Goal: Task Accomplishment & Management: Complete application form

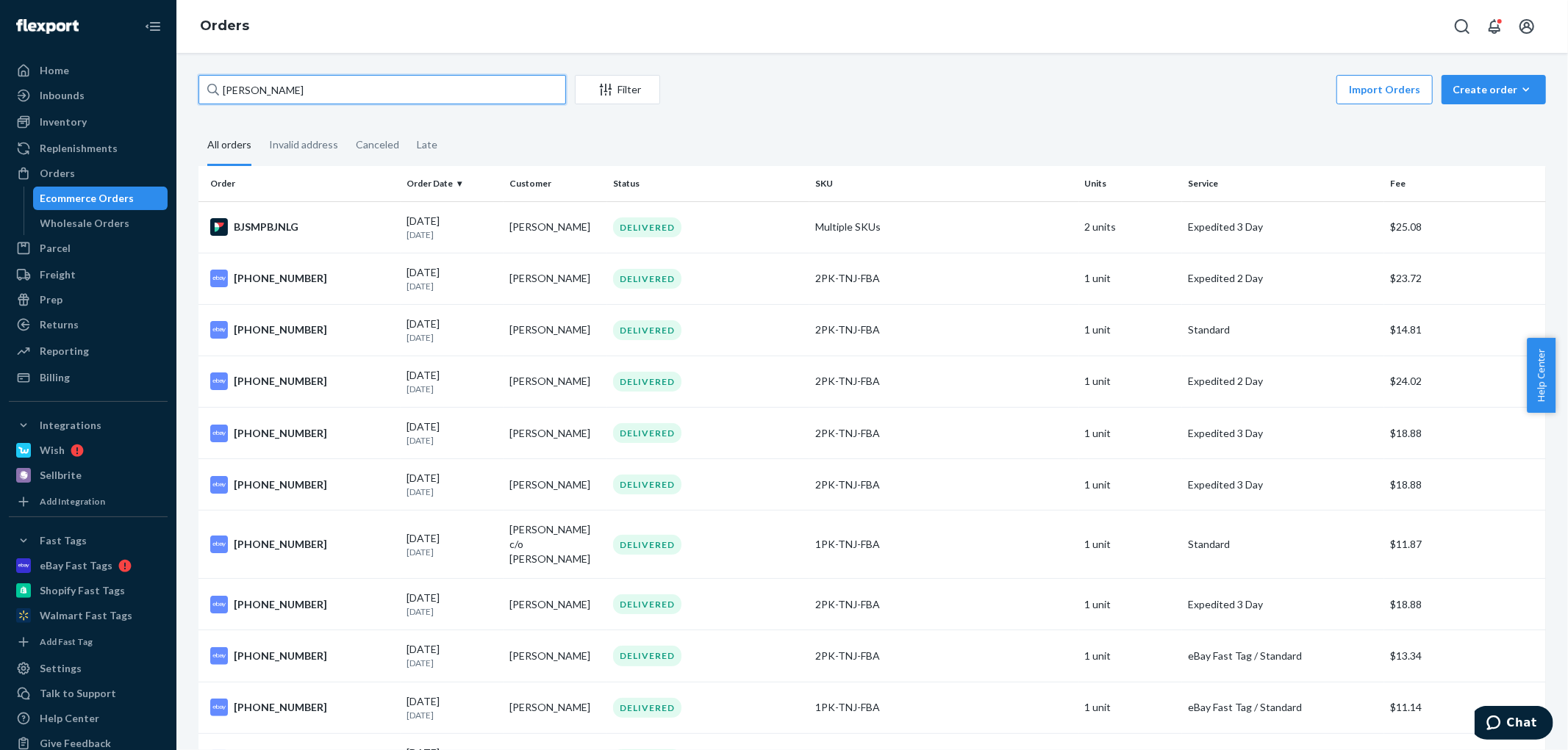
click at [369, 81] on input "[PERSON_NAME]" at bounding box center [383, 90] width 368 height 30
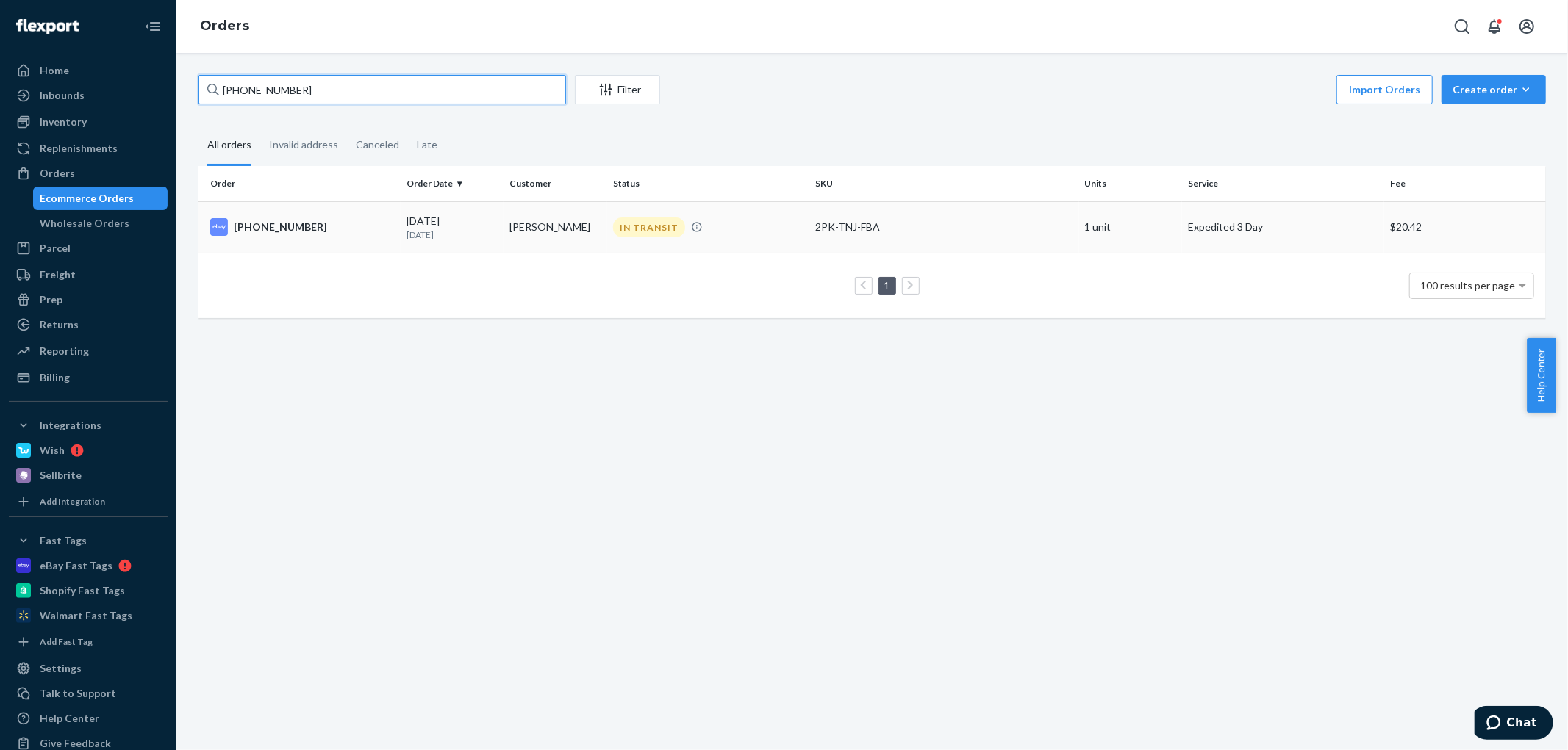
type input "[PHONE_NUMBER]"
click at [449, 236] on p "[DATE]" at bounding box center [452, 235] width 91 height 13
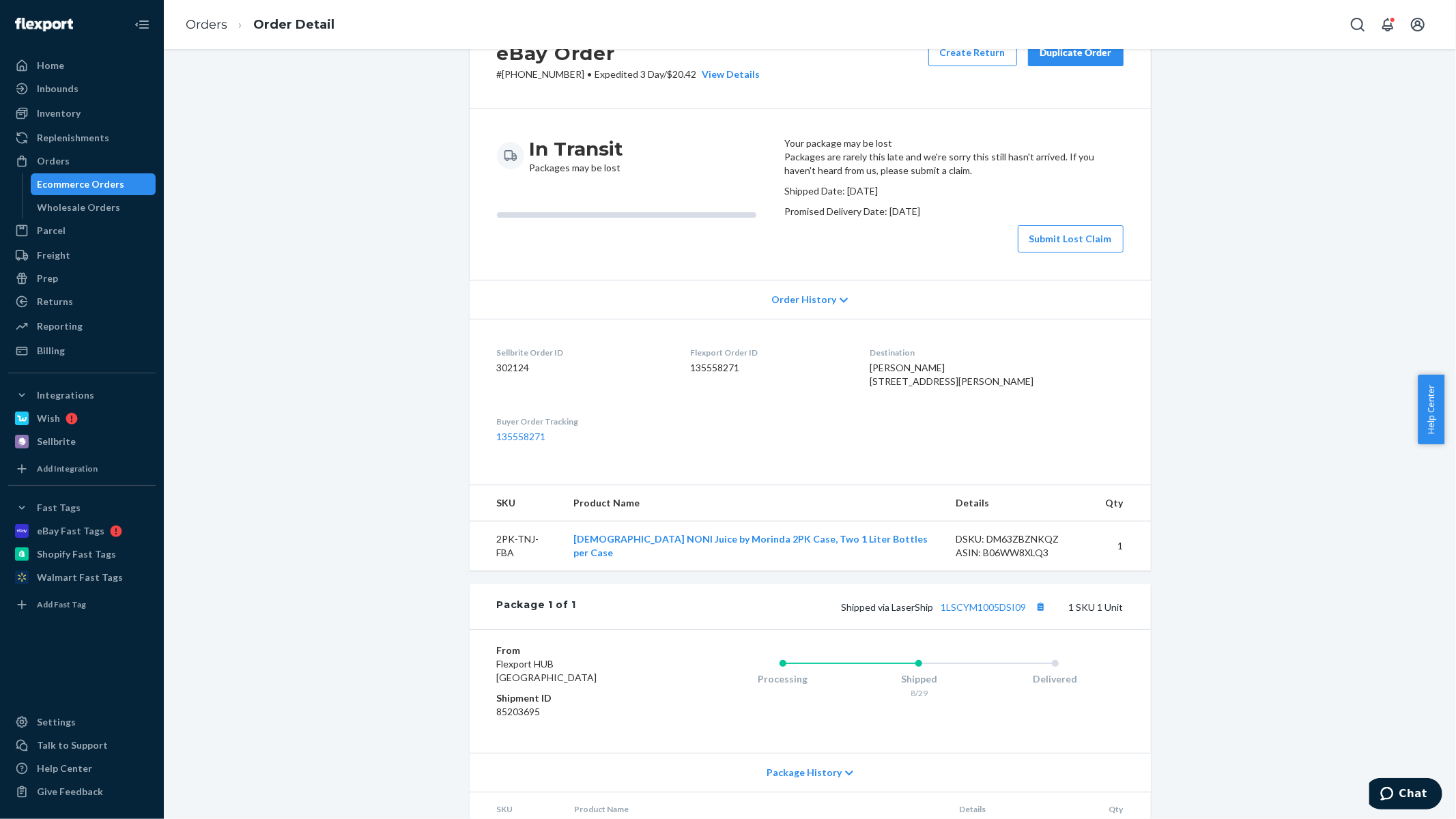
scroll to position [75, 0]
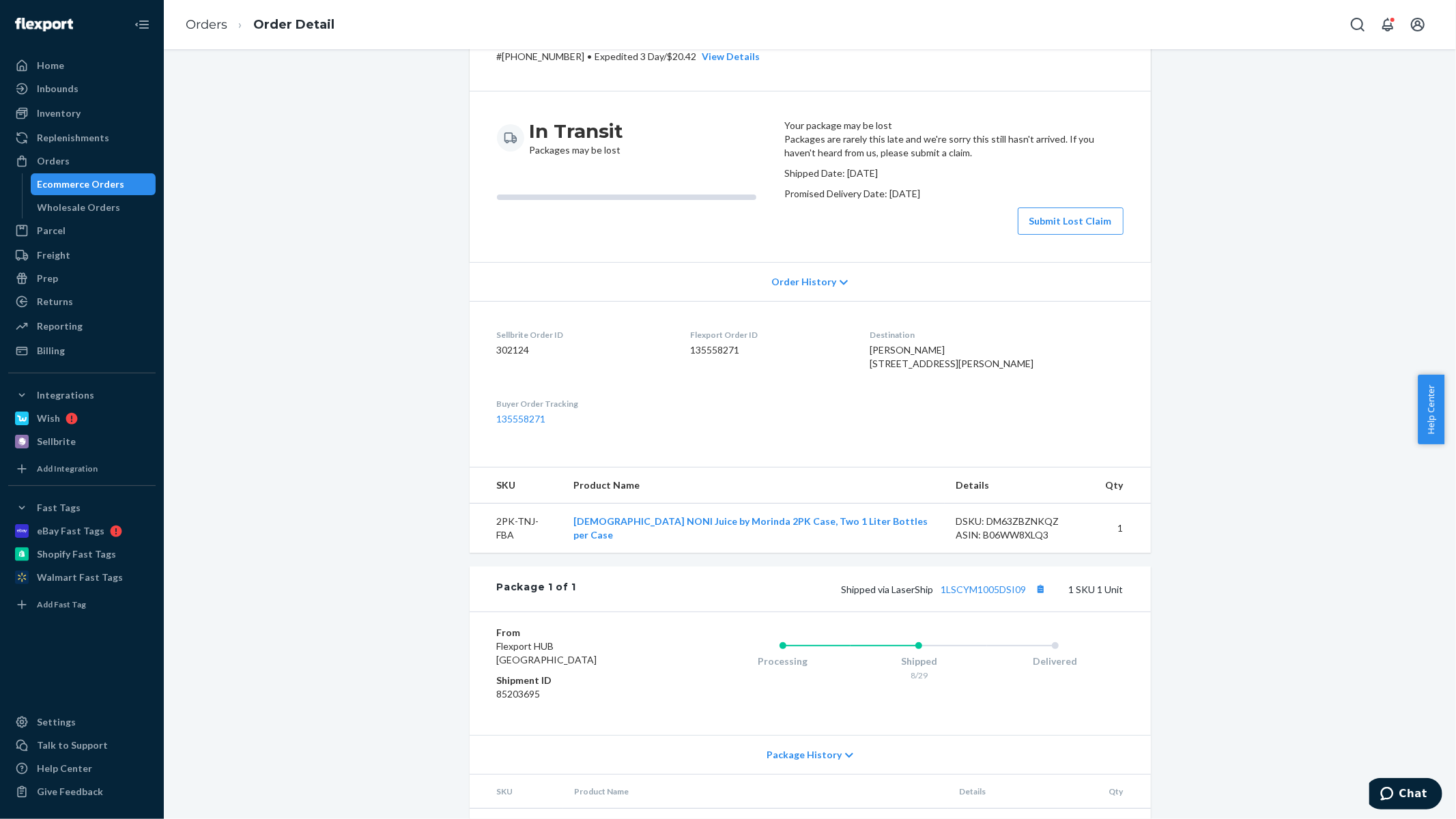
drag, startPoint x: 1452, startPoint y: 433, endPoint x: 1450, endPoint y: 406, distance: 27.1
click at [1450, 406] on div "Help Center" at bounding box center [1437, 409] width 39 height 69
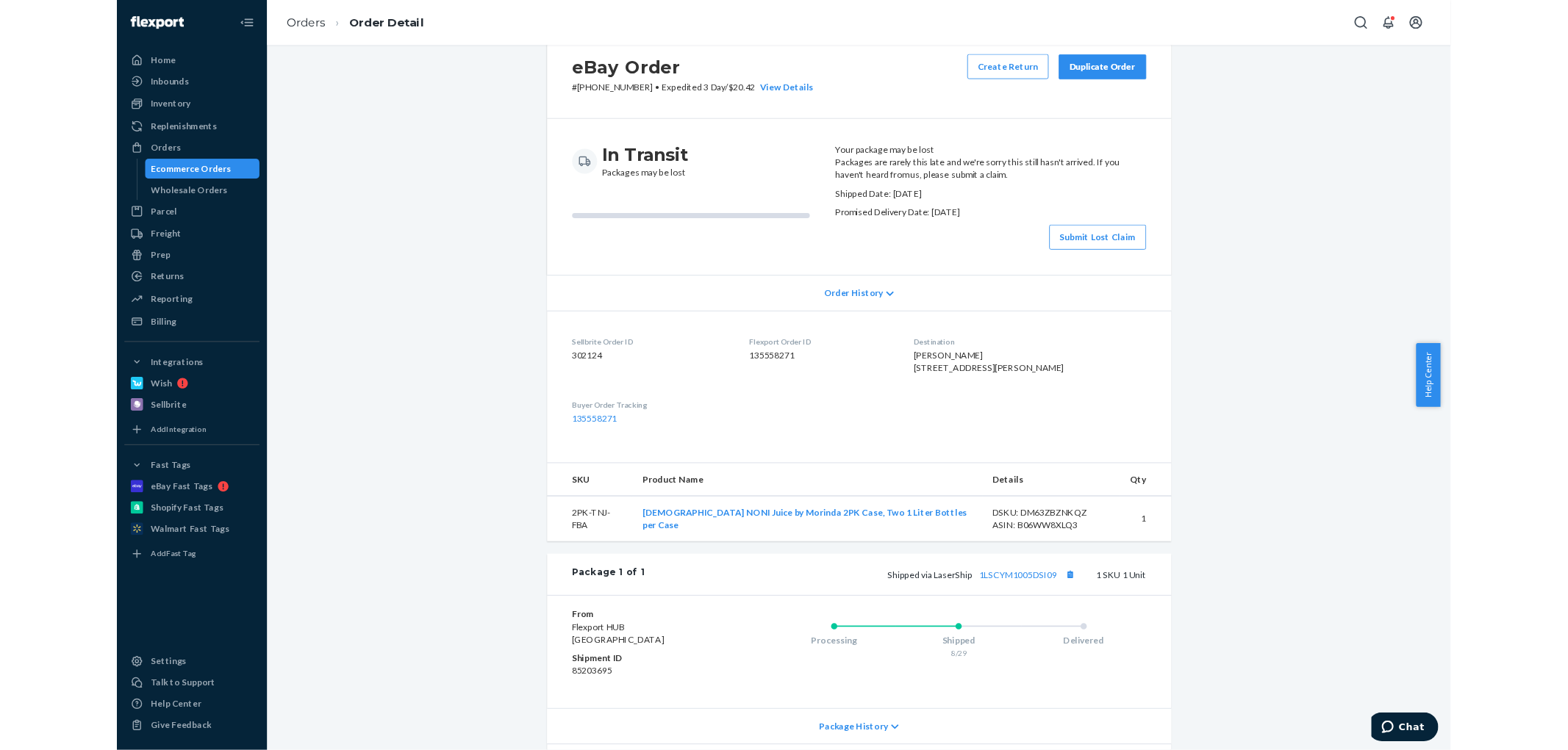
scroll to position [37, 0]
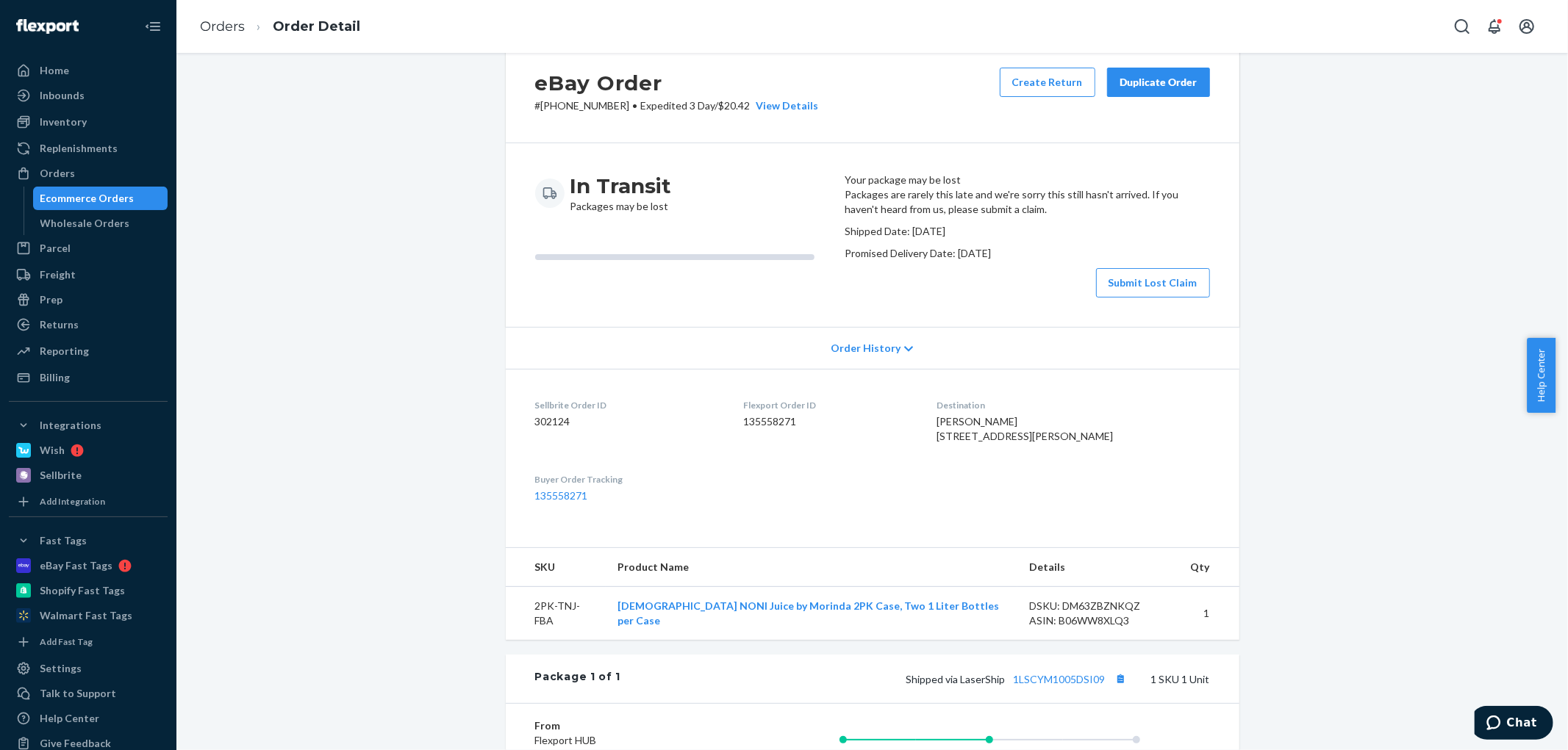
click at [987, 442] on span "[PERSON_NAME] [STREET_ADDRESS][PERSON_NAME]" at bounding box center [1025, 429] width 176 height 27
drag, startPoint x: 987, startPoint y: 462, endPoint x: 1008, endPoint y: 459, distance: 21.2
click at [1008, 442] on span "[PERSON_NAME] [STREET_ADDRESS][PERSON_NAME]" at bounding box center [1025, 429] width 176 height 27
copy span "[PERSON_NAME]"
click at [1253, 508] on div "eBay Order # [PHONE_NUMBER] • Expedited 3 Day / $20.42 View Details Create Retu…" at bounding box center [872, 512] width 1370 height 949
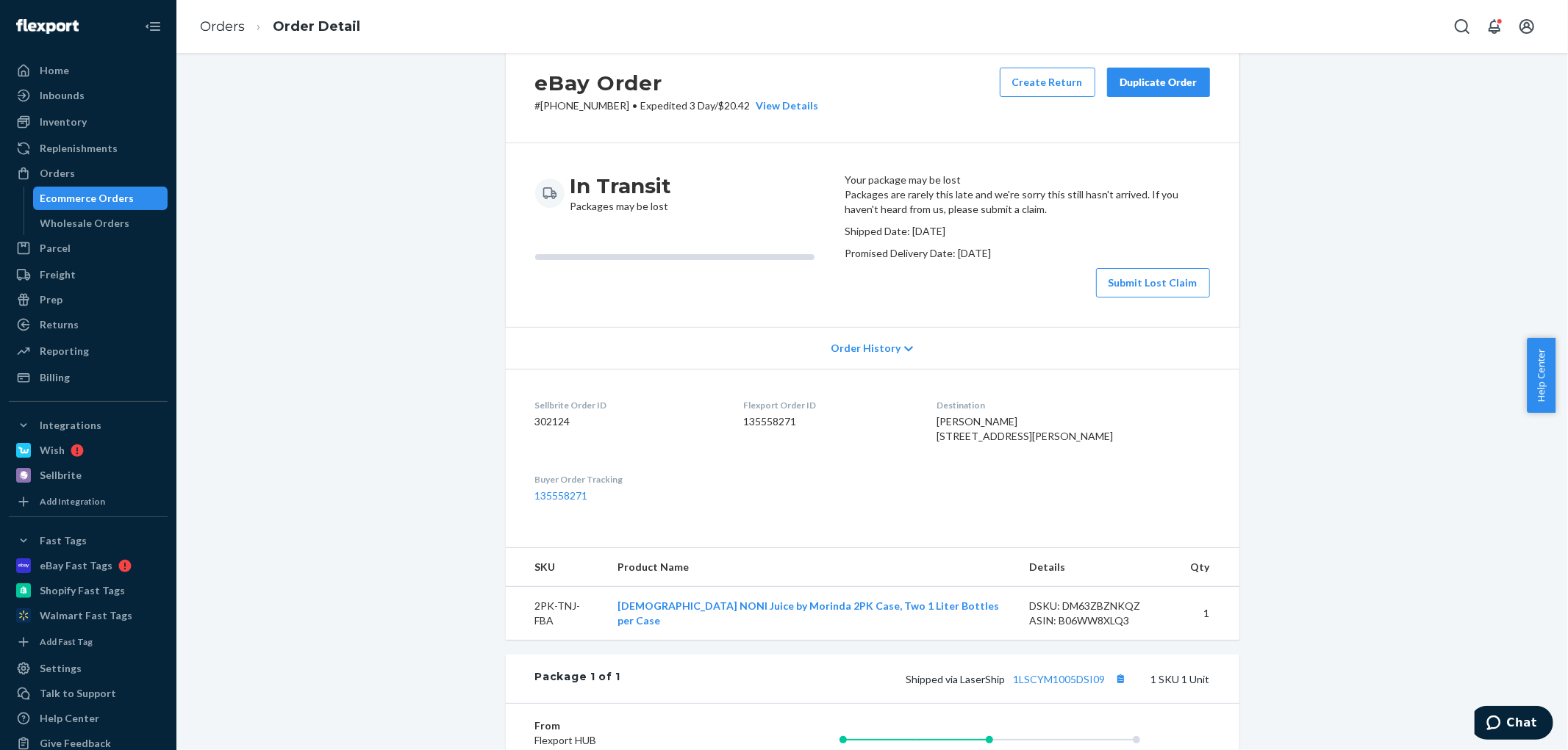
click at [780, 429] on dd "135558271" at bounding box center [829, 422] width 170 height 15
copy dd "135558271"
click at [1000, 442] on span "[PERSON_NAME] [STREET_ADDRESS][PERSON_NAME]" at bounding box center [1025, 429] width 176 height 27
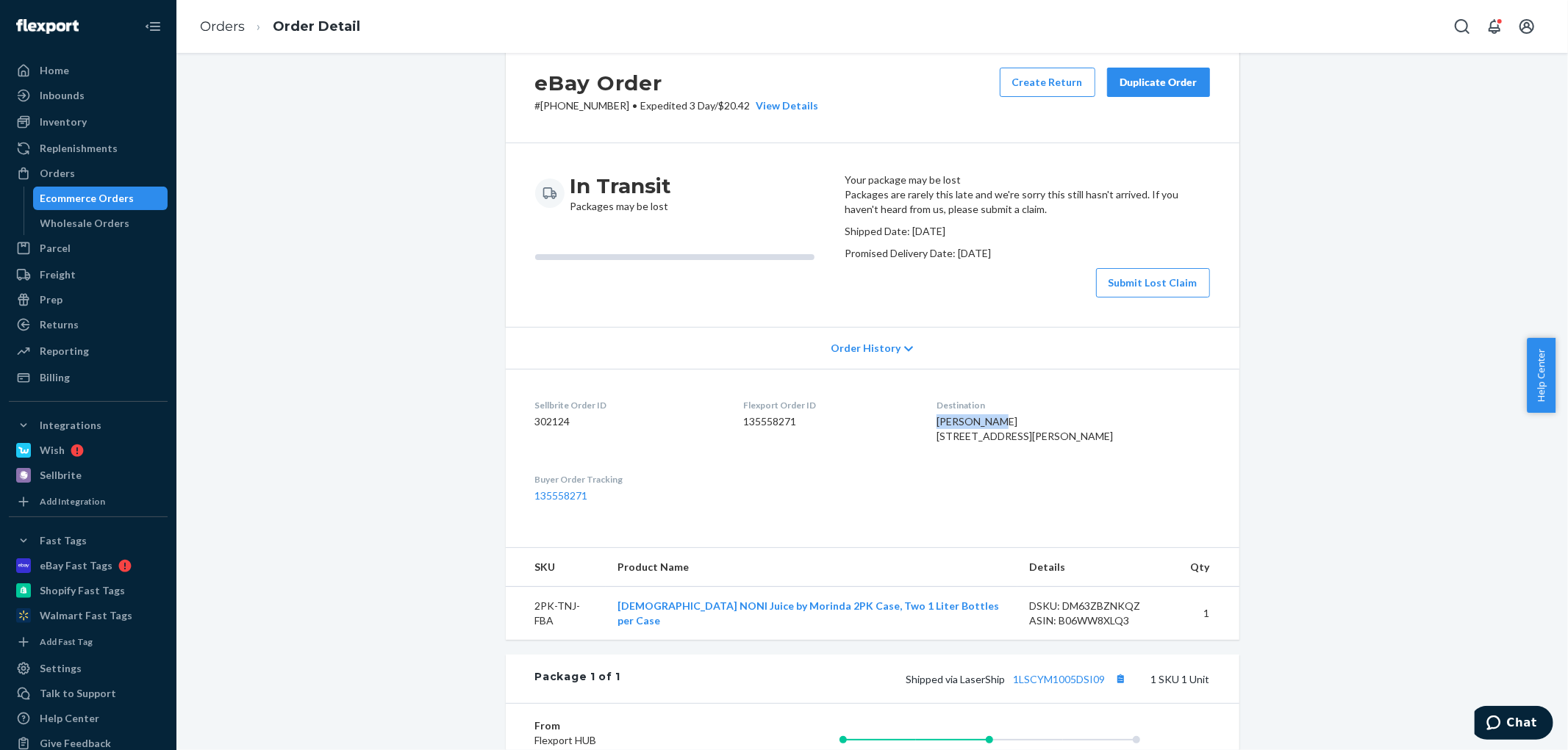
click at [1000, 442] on span "[PERSON_NAME] [STREET_ADDRESS][PERSON_NAME]" at bounding box center [1025, 429] width 176 height 27
copy span "[PERSON_NAME]"
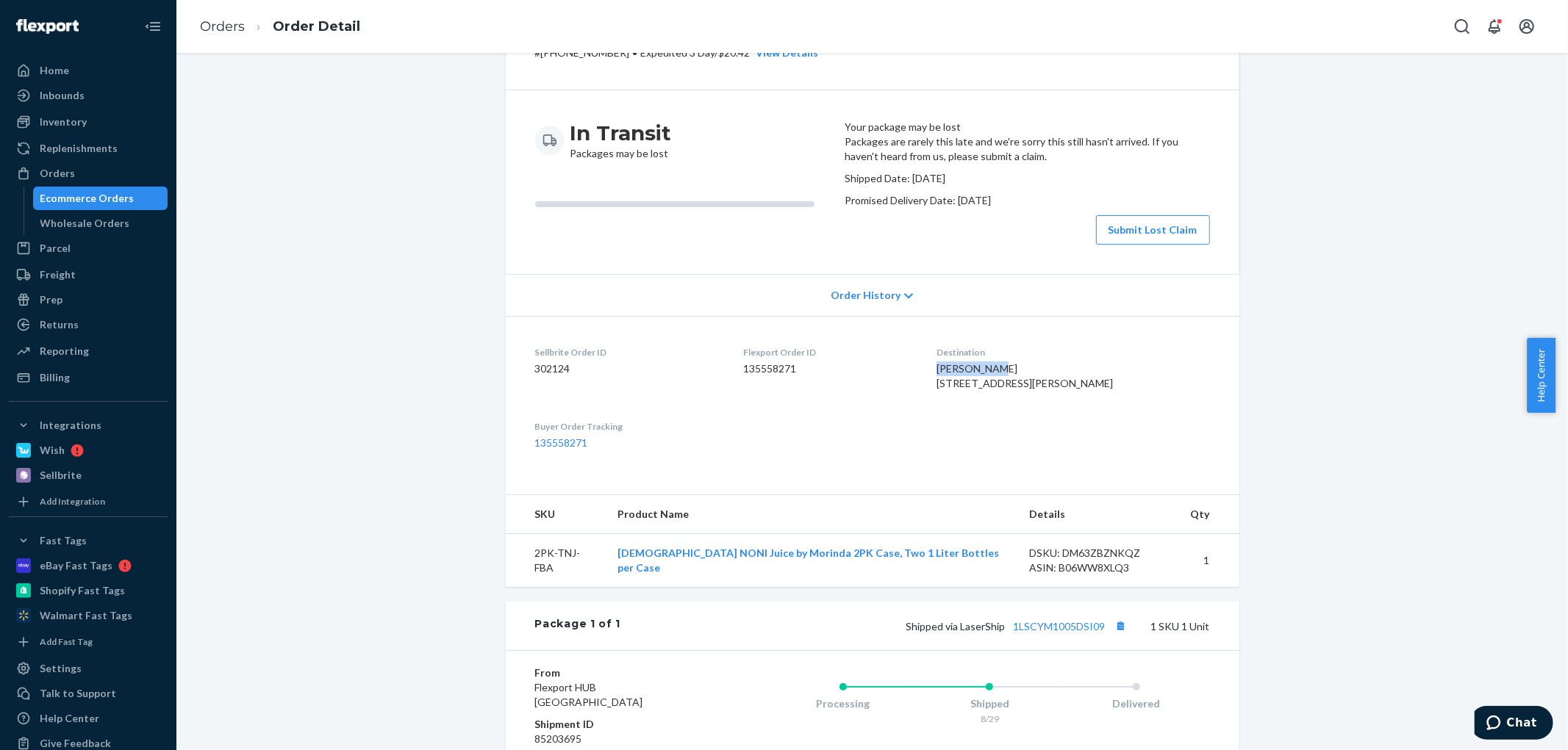
scroll to position [118, 0]
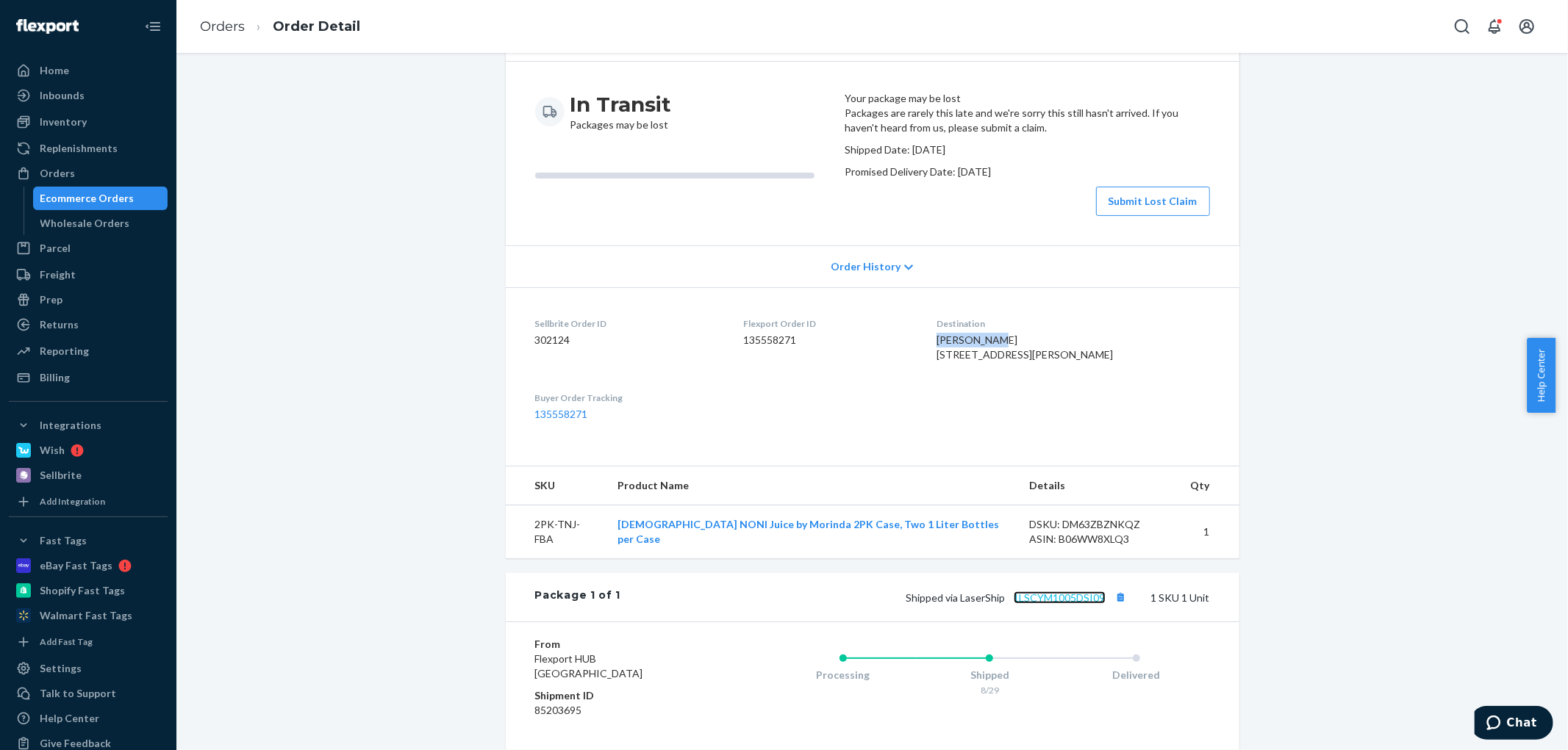
click at [1064, 604] on link "1LSCYM1005DSI09" at bounding box center [1059, 599] width 91 height 13
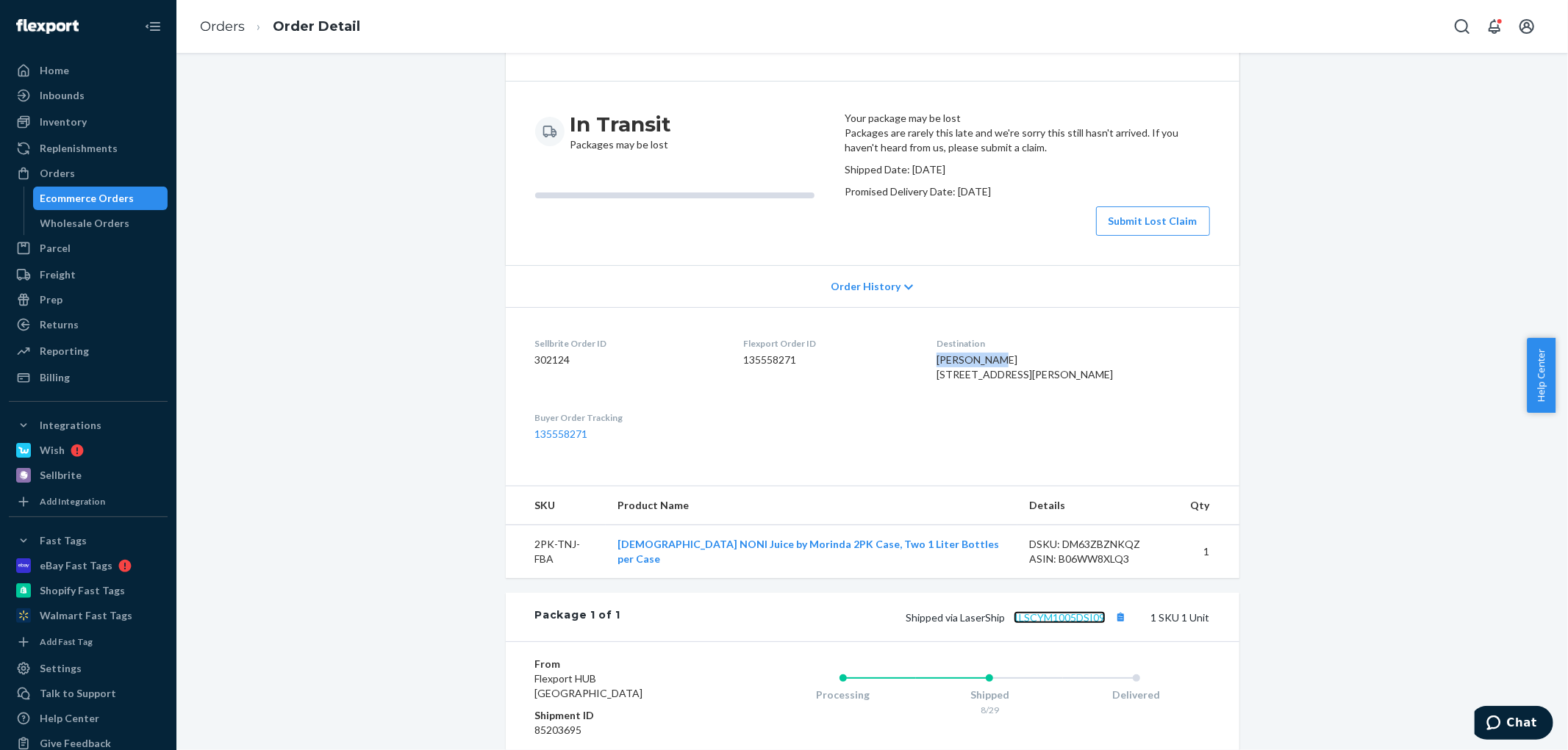
scroll to position [98, 0]
click at [1158, 236] on button "Submit Lost Claim" at bounding box center [1153, 222] width 114 height 30
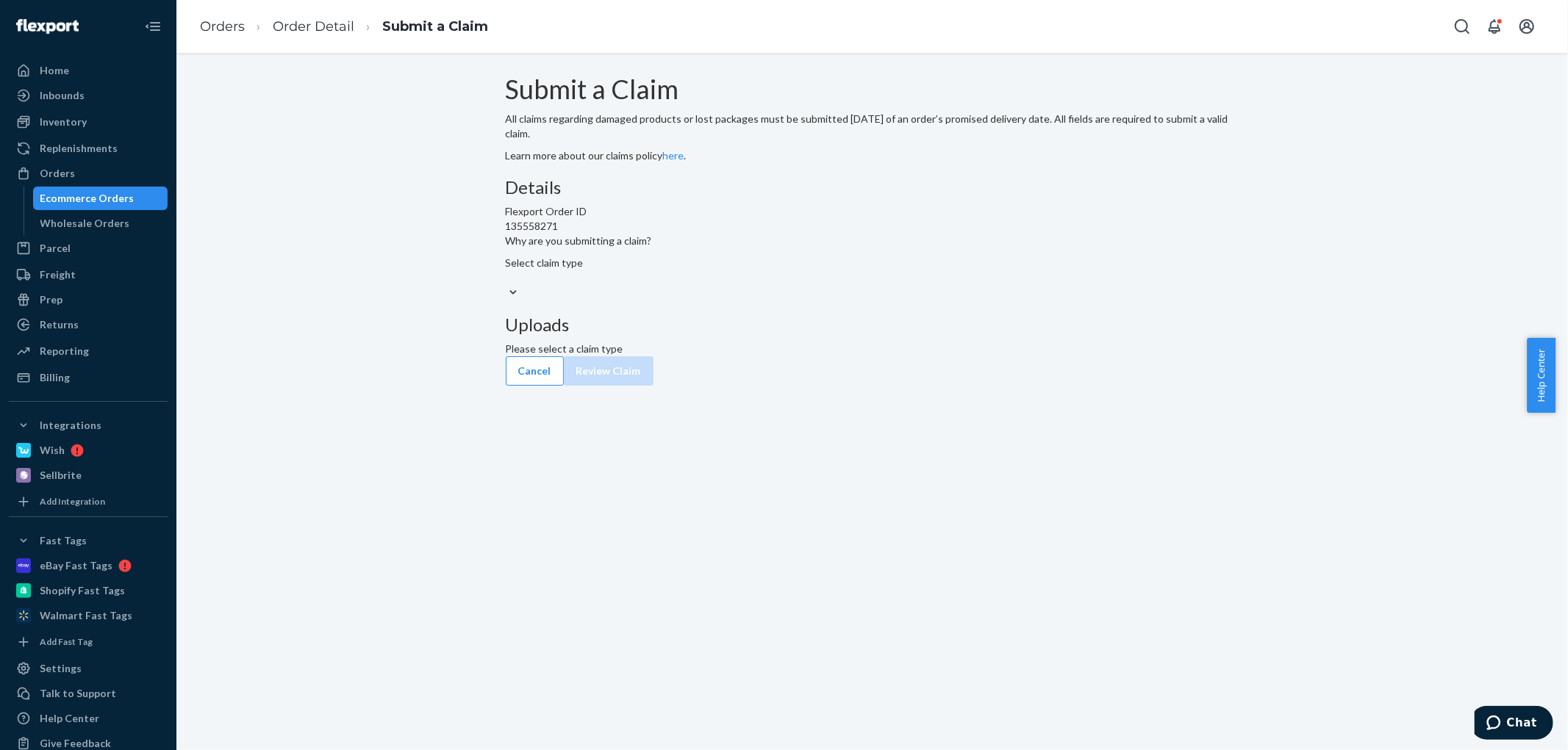
click at [682, 271] on div "Select claim type" at bounding box center [872, 263] width 734 height 15
click at [507, 285] on input "Why are you submitting a claim? Select claim type" at bounding box center [506, 278] width 2 height 15
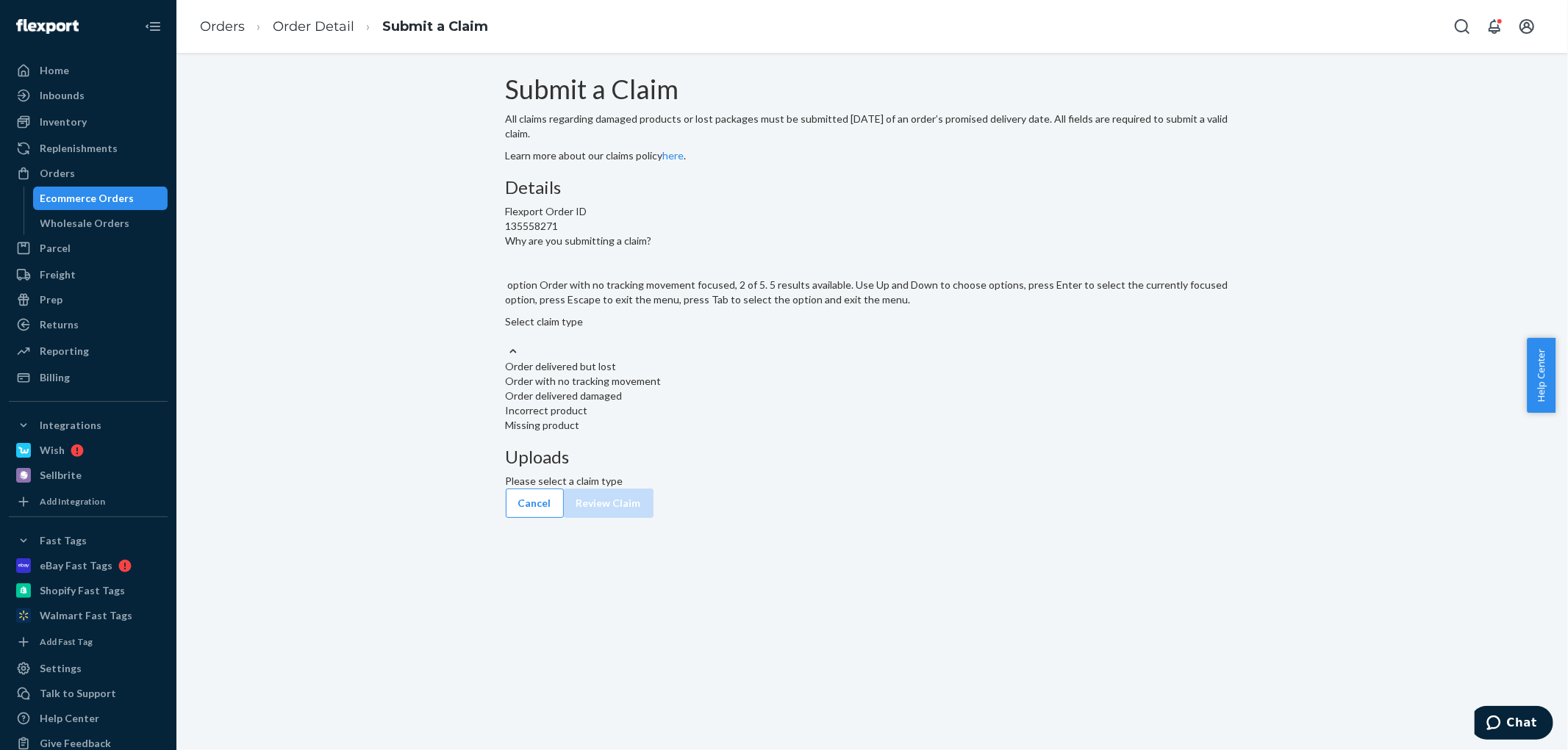
click at [721, 389] on div "Order with no tracking movement" at bounding box center [872, 381] width 734 height 15
click at [507, 344] on input "Why are you submitting a claim? option Order with no tracking movement focused,…" at bounding box center [506, 337] width 2 height 15
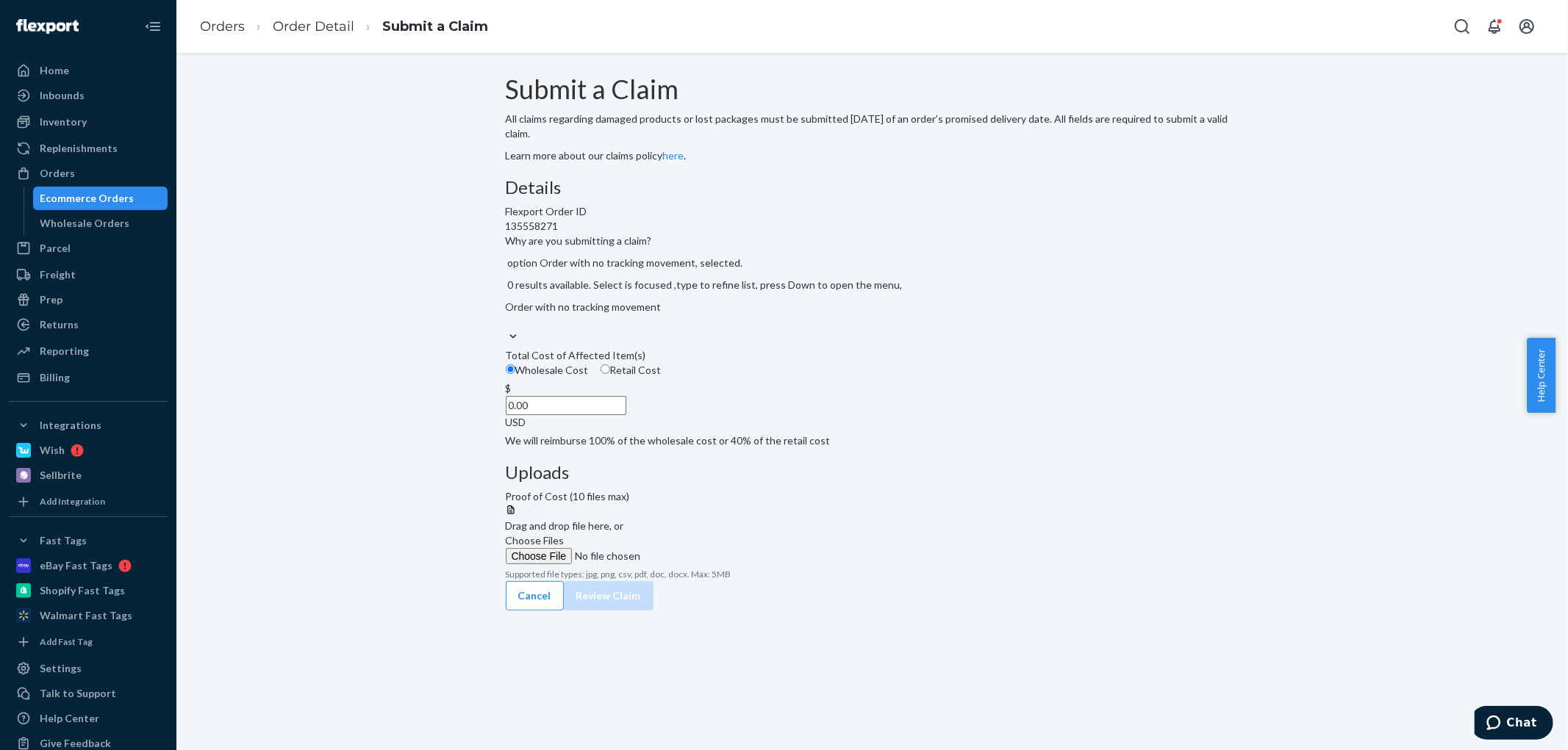
click at [626, 416] on input "0.00" at bounding box center [565, 405] width 121 height 19
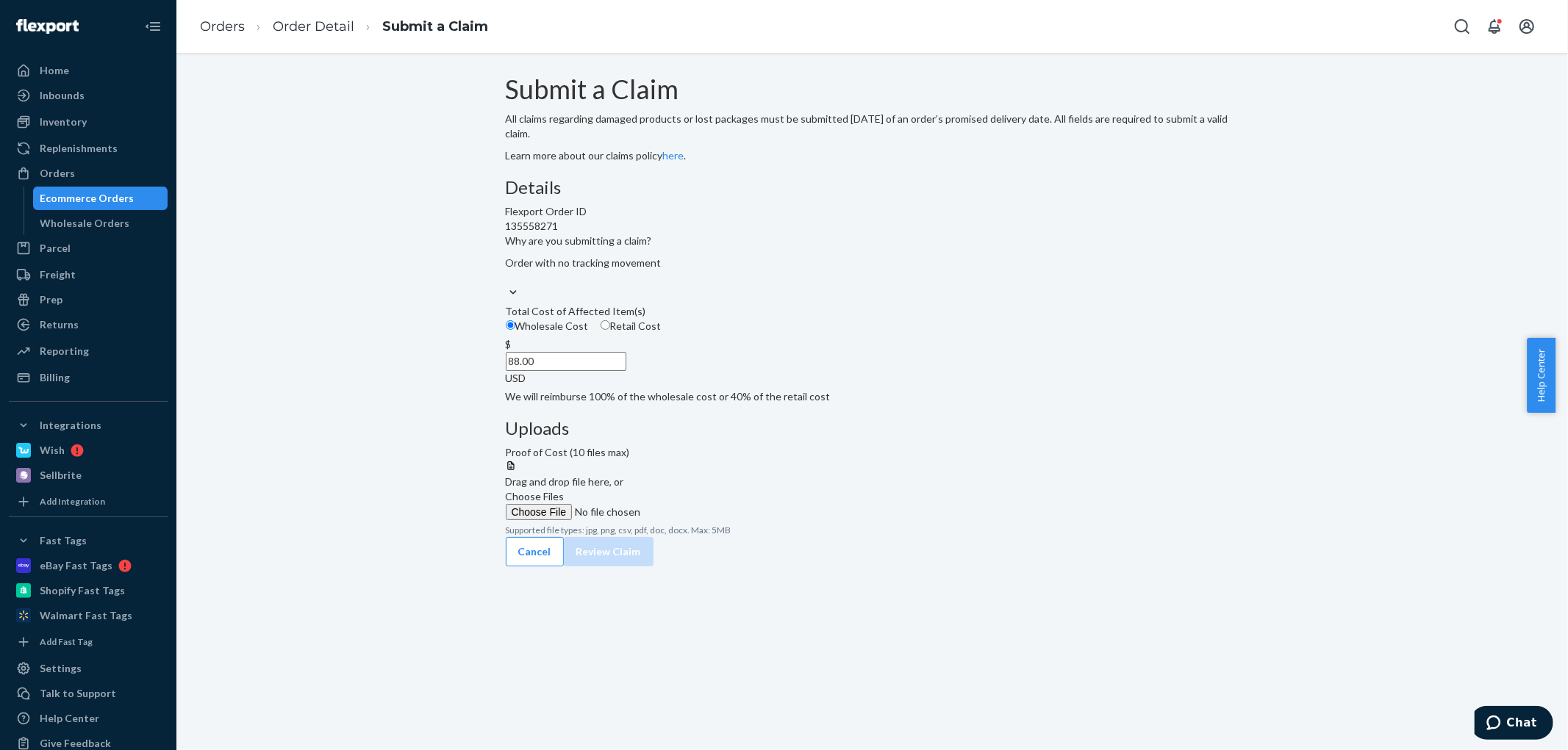
type input "88.00"
click at [565, 490] on span "Choose Files" at bounding box center [535, 497] width 59 height 13
click at [706, 504] on input "Choose Files" at bounding box center [605, 513] width 200 height 17
click at [653, 568] on button "Review Claim" at bounding box center [608, 567] width 90 height 30
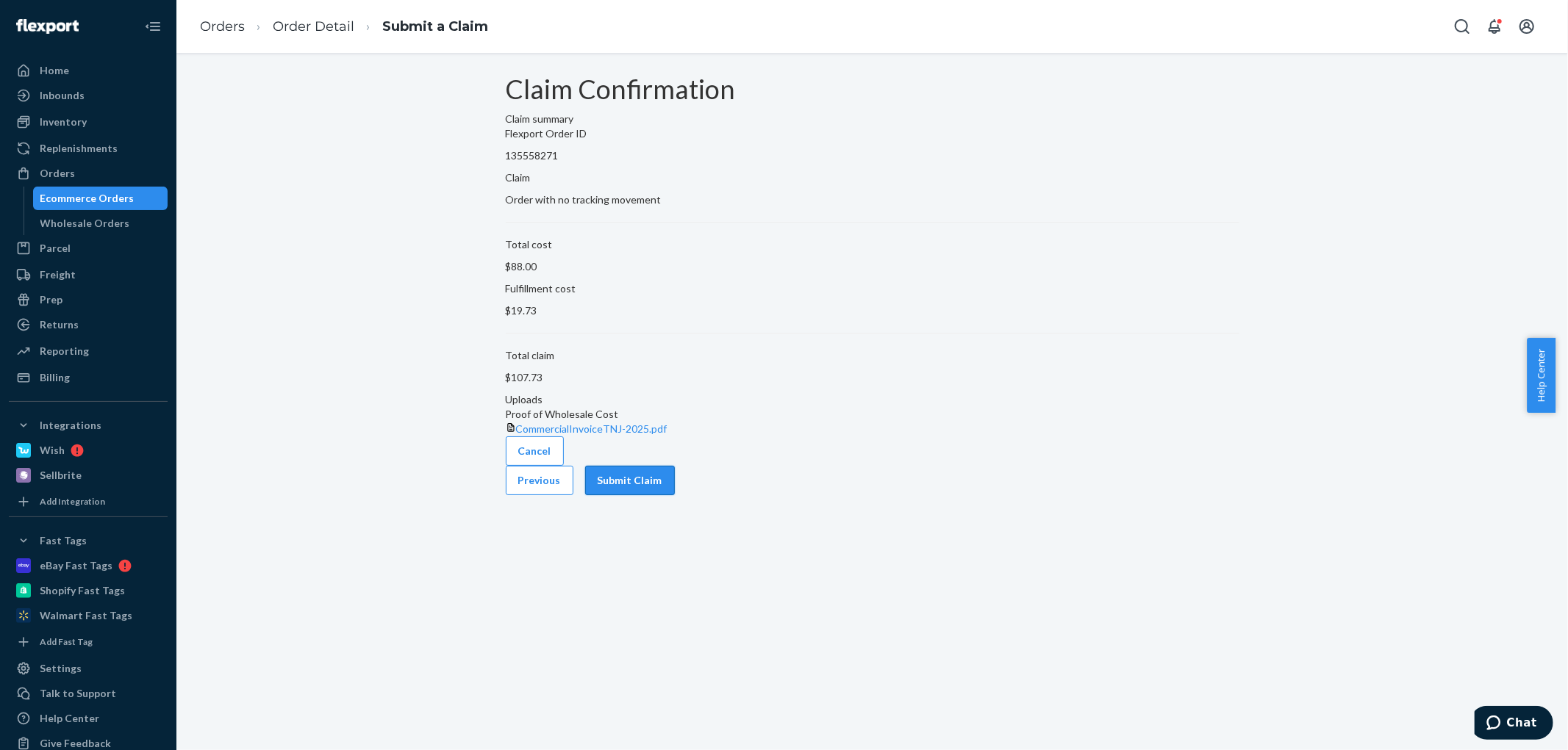
click at [675, 495] on button "Submit Claim" at bounding box center [629, 481] width 90 height 30
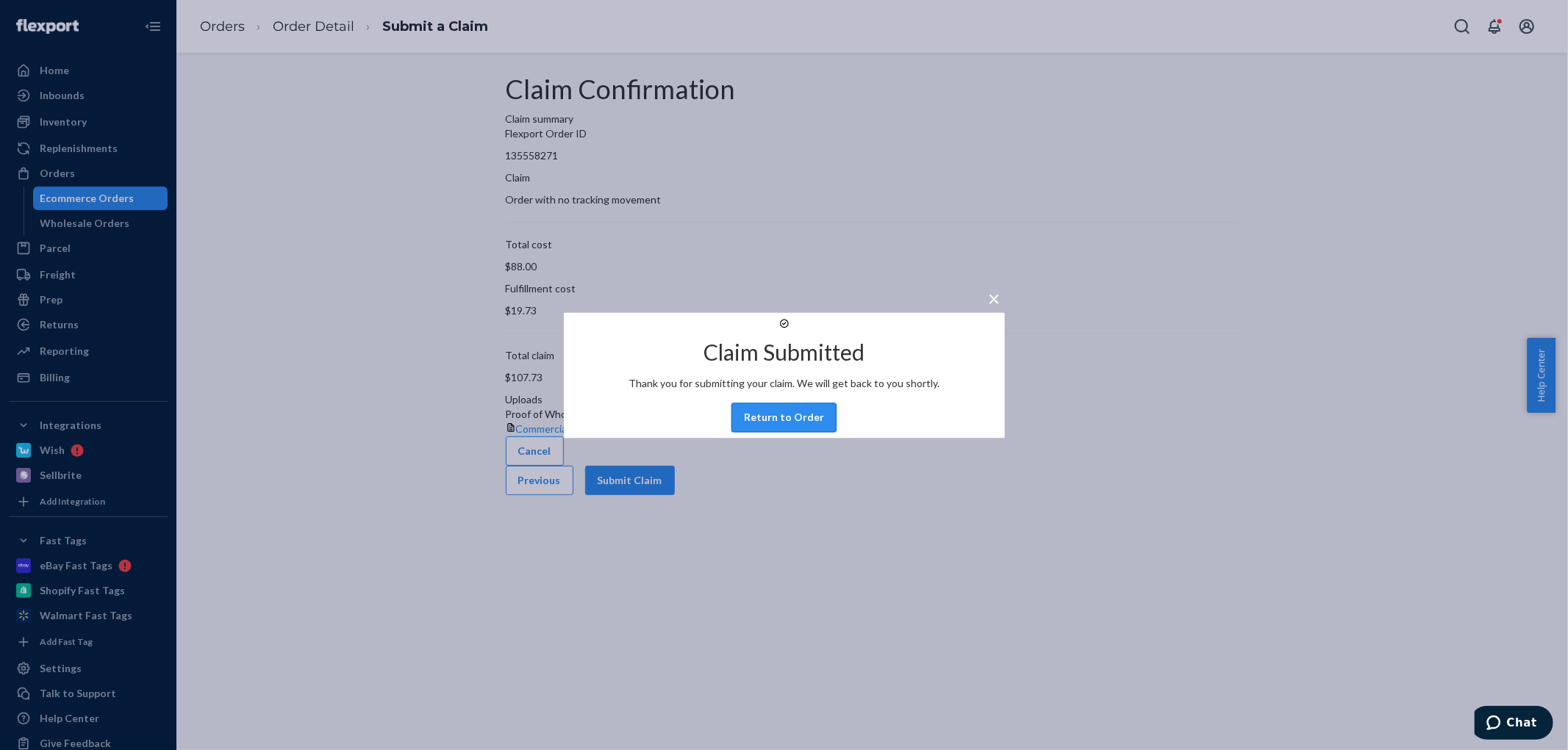
click at [792, 424] on button "Return to Order" at bounding box center [784, 417] width 105 height 30
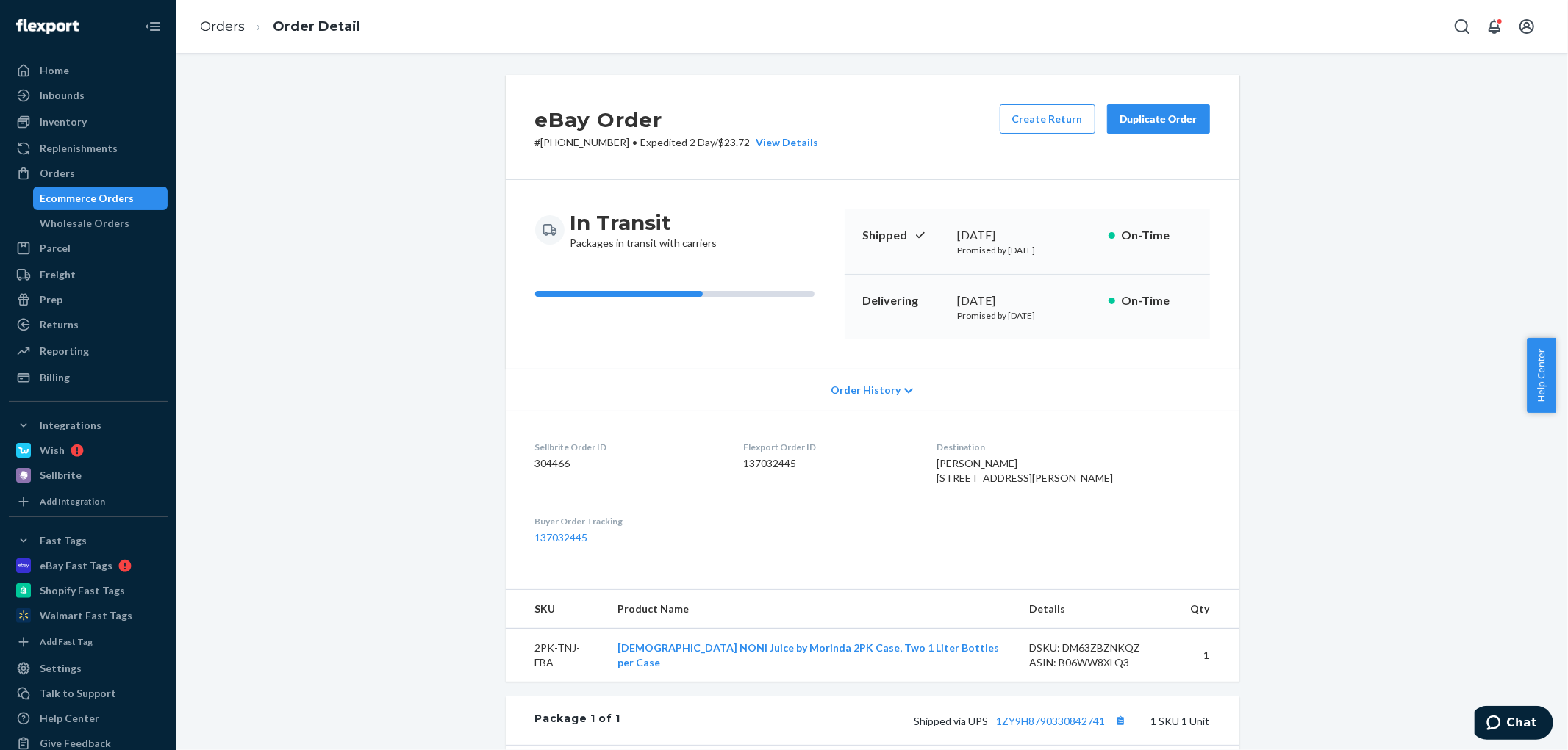
scroll to position [63, 0]
